Goal: Information Seeking & Learning: Learn about a topic

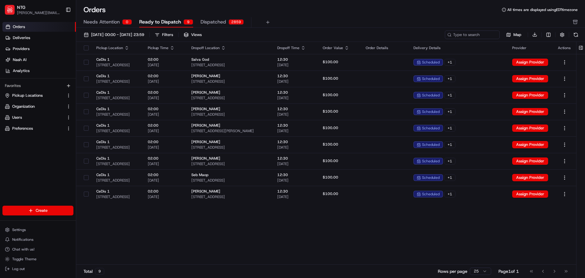
drag, startPoint x: 314, startPoint y: 222, endPoint x: 327, endPoint y: 224, distance: 13.6
click at [314, 222] on div "Pickup Location Pickup Time Dropoff Location Dropoff Time Order Value Order Det…" at bounding box center [326, 153] width 500 height 223
click at [27, 230] on button "Settings" at bounding box center [37, 229] width 71 height 9
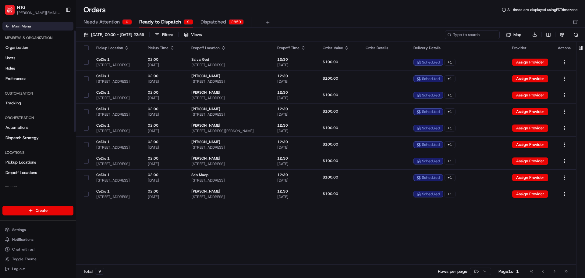
click at [15, 26] on span "Main Menu" at bounding box center [21, 26] width 19 height 5
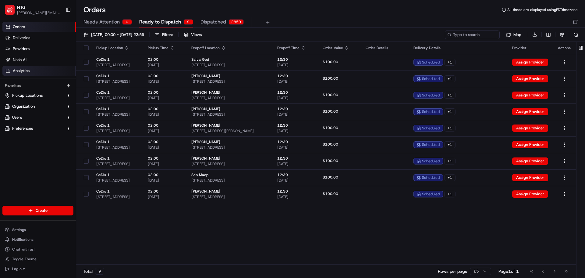
click at [30, 68] on link "Analytics" at bounding box center [38, 71] width 73 height 10
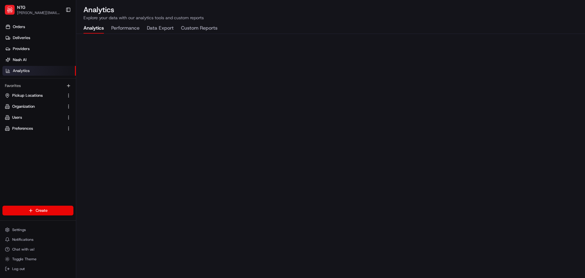
click at [120, 24] on button "Performance" at bounding box center [125, 28] width 28 height 10
